Goal: Check status: Check status

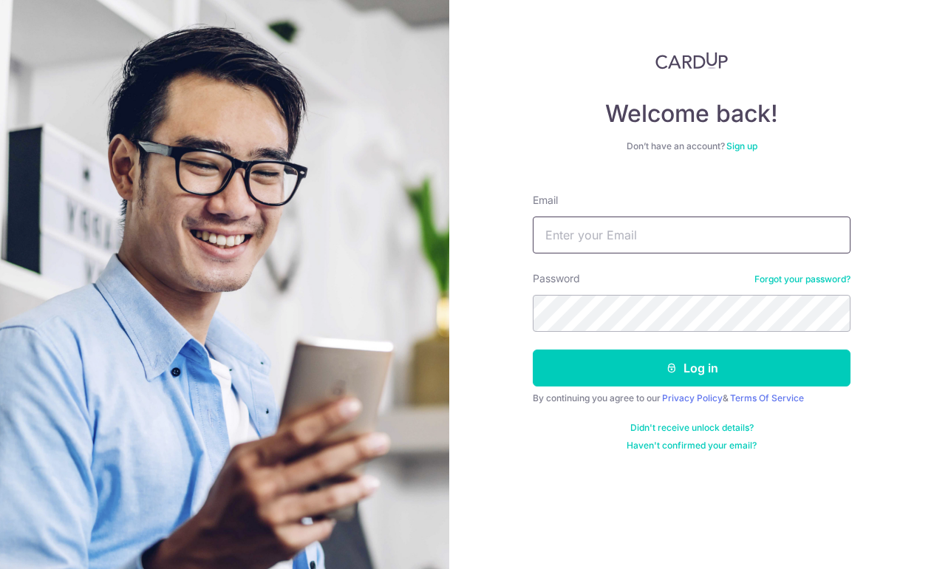
type input "[EMAIL_ADDRESS][DOMAIN_NAME]"
click at [692, 368] on button "Log in" at bounding box center [692, 368] width 318 height 37
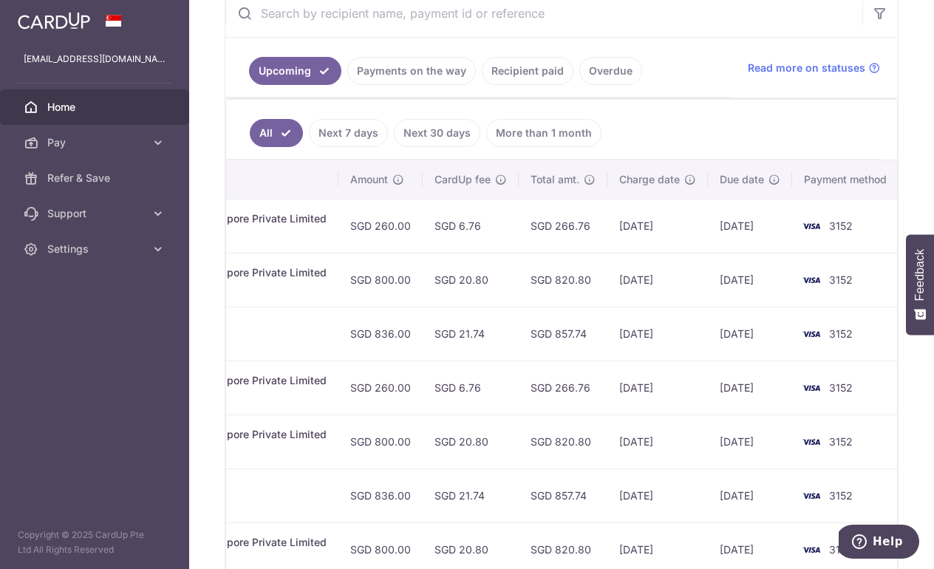
scroll to position [300, 0]
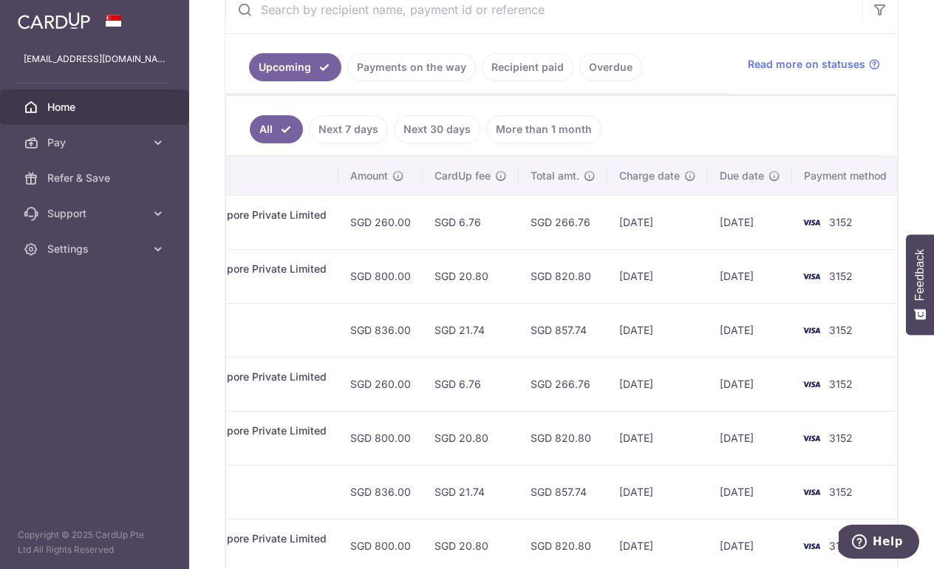
click at [529, 69] on link "Recipient paid" at bounding box center [528, 67] width 92 height 28
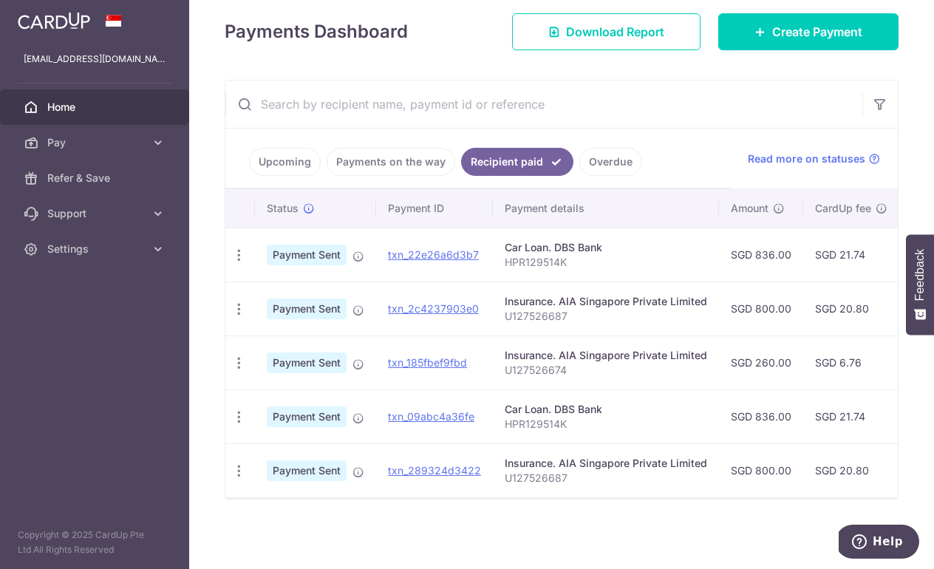
scroll to position [0, 0]
